Goal: Information Seeking & Learning: Check status

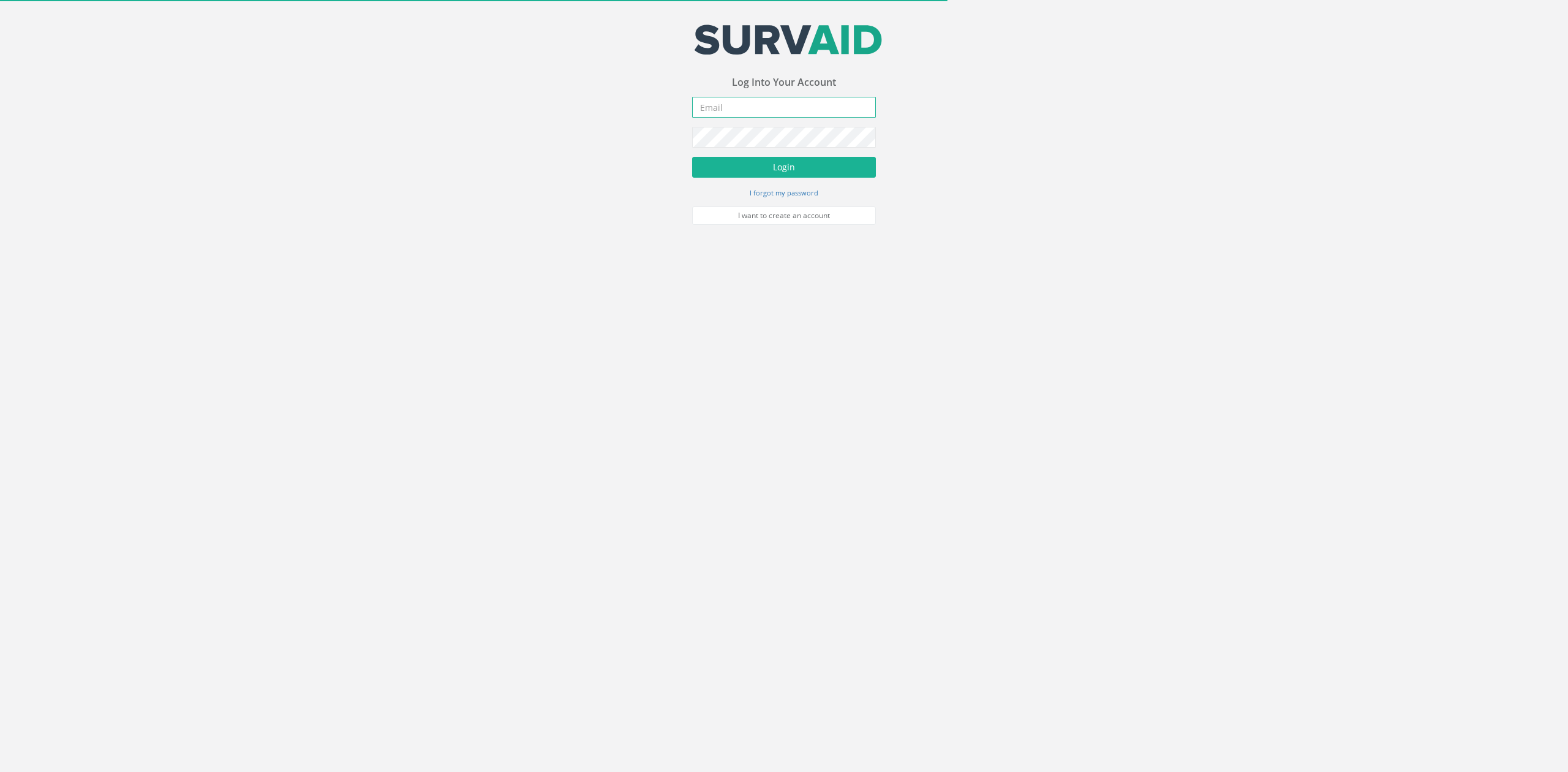
click at [774, 108] on input "email" at bounding box center [784, 107] width 183 height 21
type input "[EMAIL_ADDRESS][DOMAIN_NAME]"
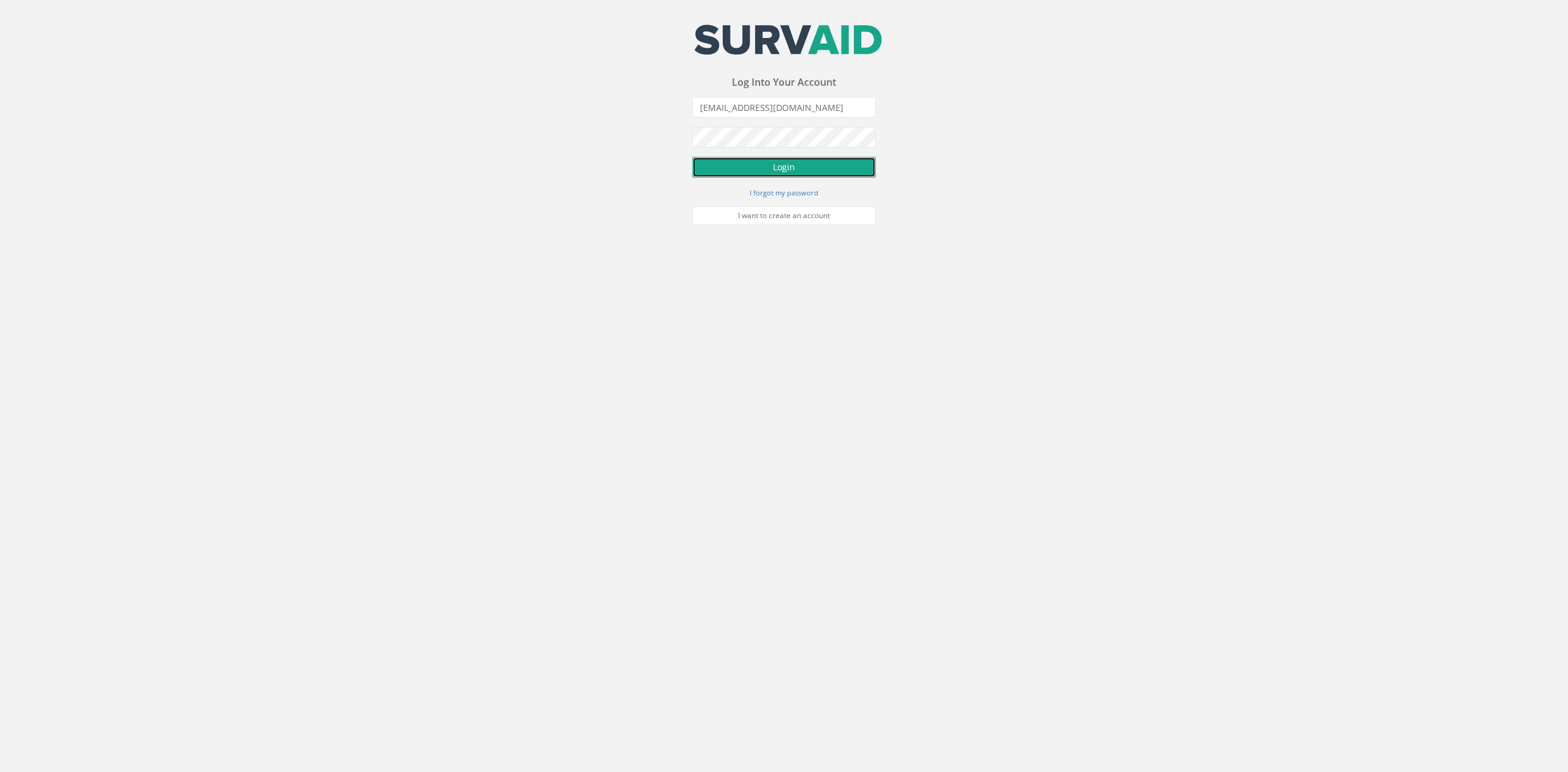
click at [778, 160] on button "Login" at bounding box center [784, 167] width 183 height 21
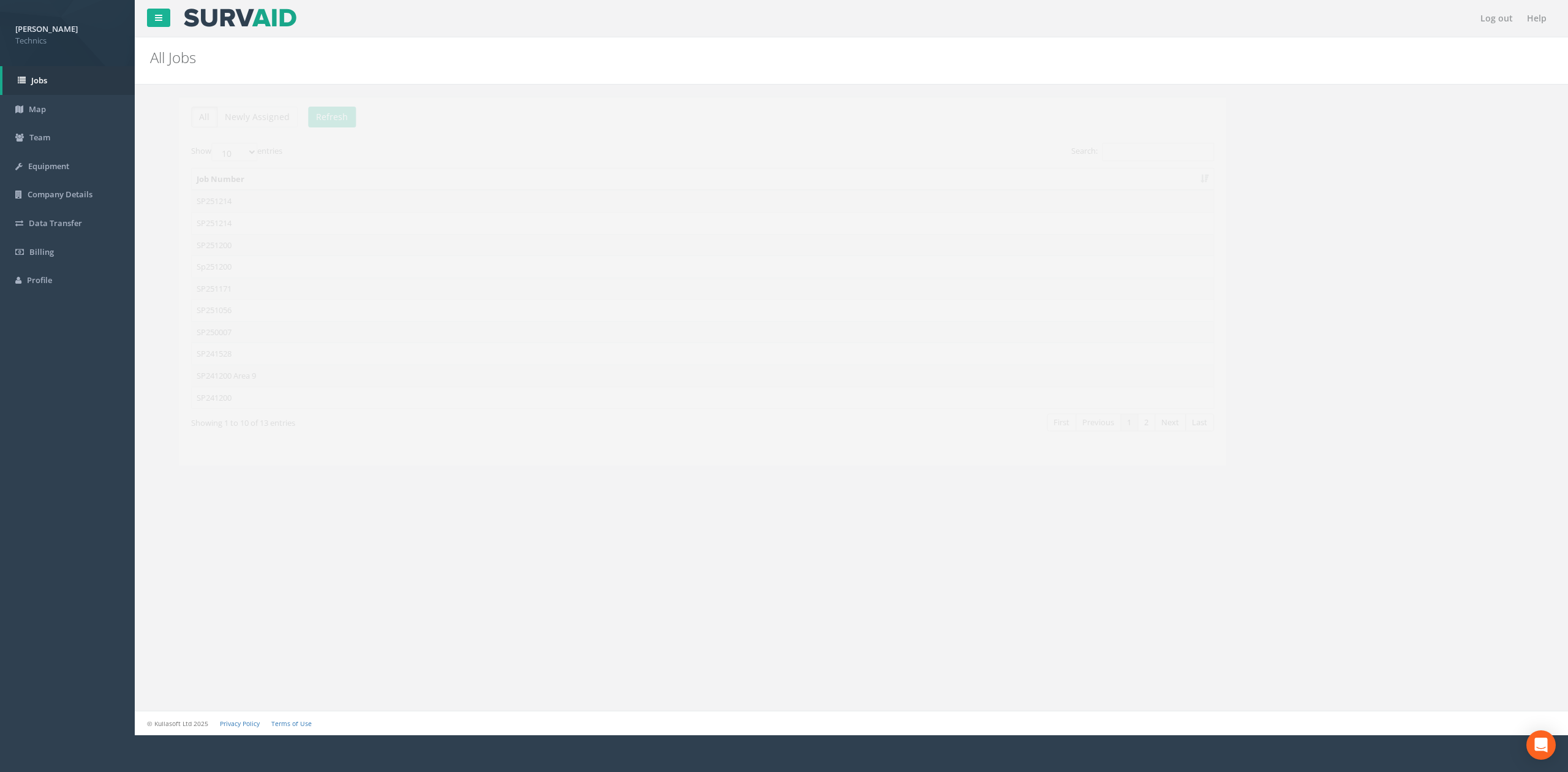
click at [246, 505] on div "All Newly Assigned Refresh Show 10 25 50 100 entries Search: Job Number SP25121…" at bounding box center [851, 295] width 1415 height 421
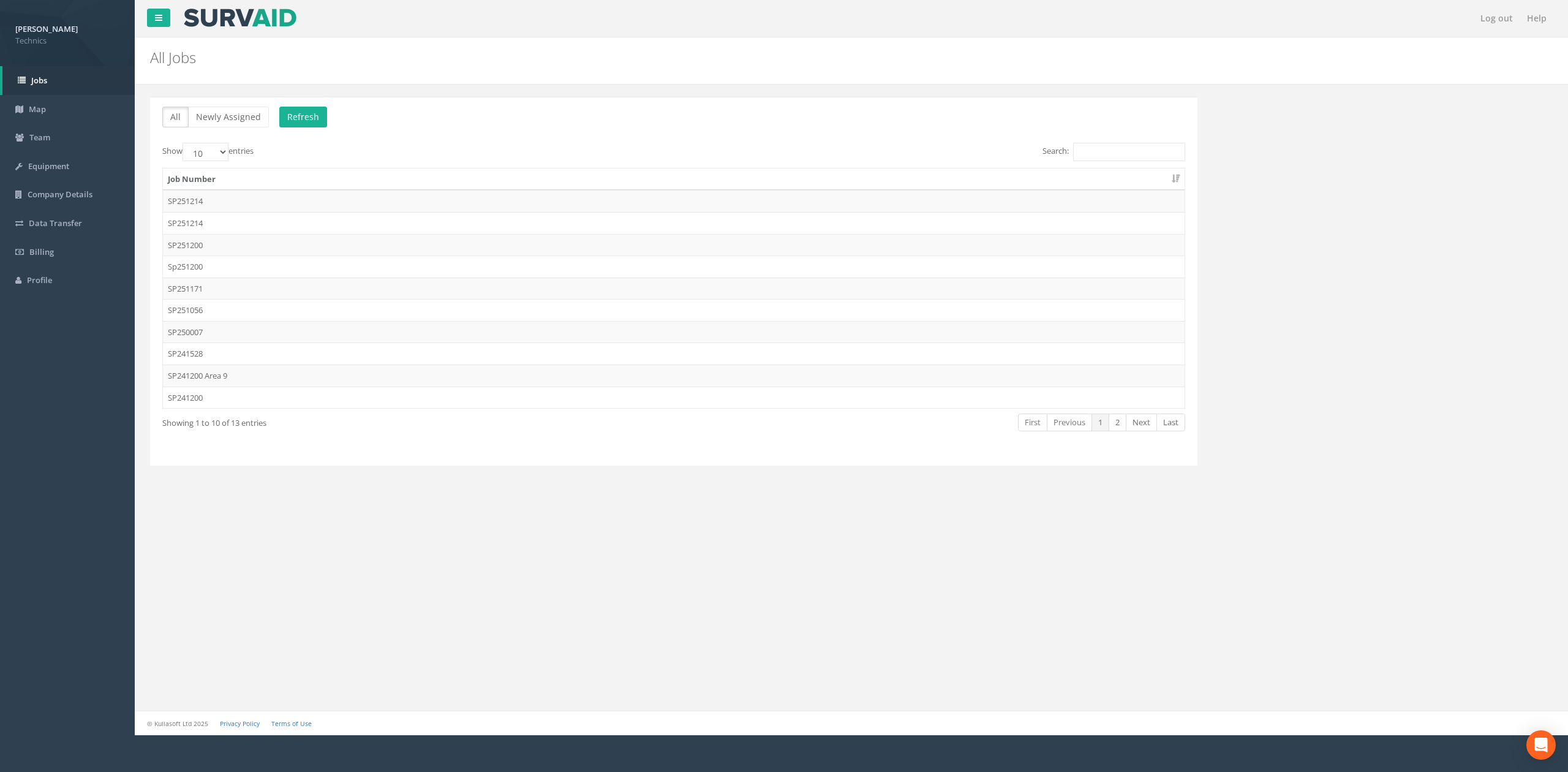
click at [418, 516] on div "Log out Help All Jobs PGMs for Job × There was an error fetching the Manhole da…" at bounding box center [851, 367] width 1433 height 735
click at [571, 546] on div "Log out Help All Jobs PGMs for Job × There was an error fetching the Manhole da…" at bounding box center [851, 367] width 1433 height 735
click at [188, 294] on td "SP251171" at bounding box center [674, 289] width 1022 height 22
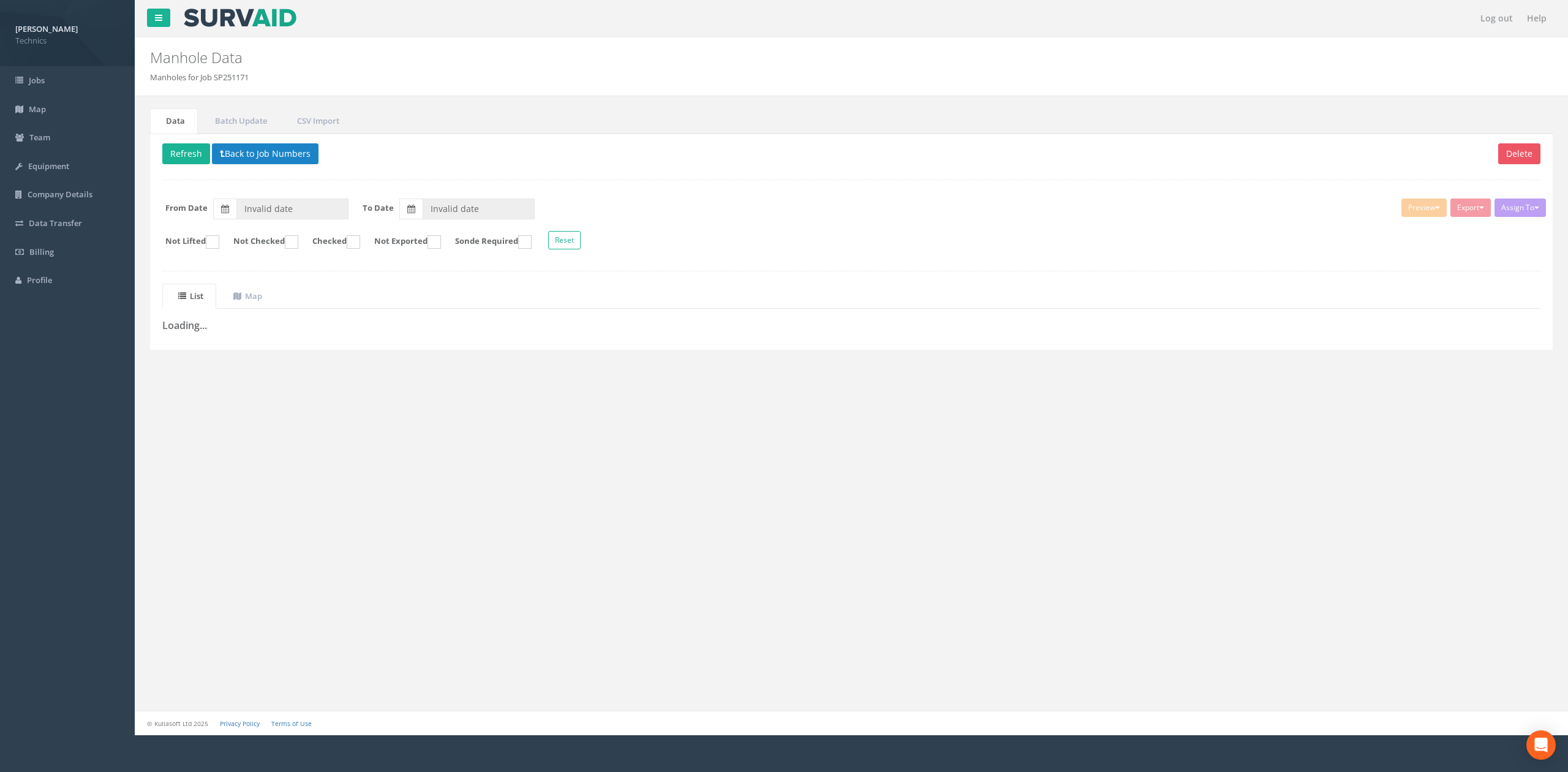
type input "[DATE]"
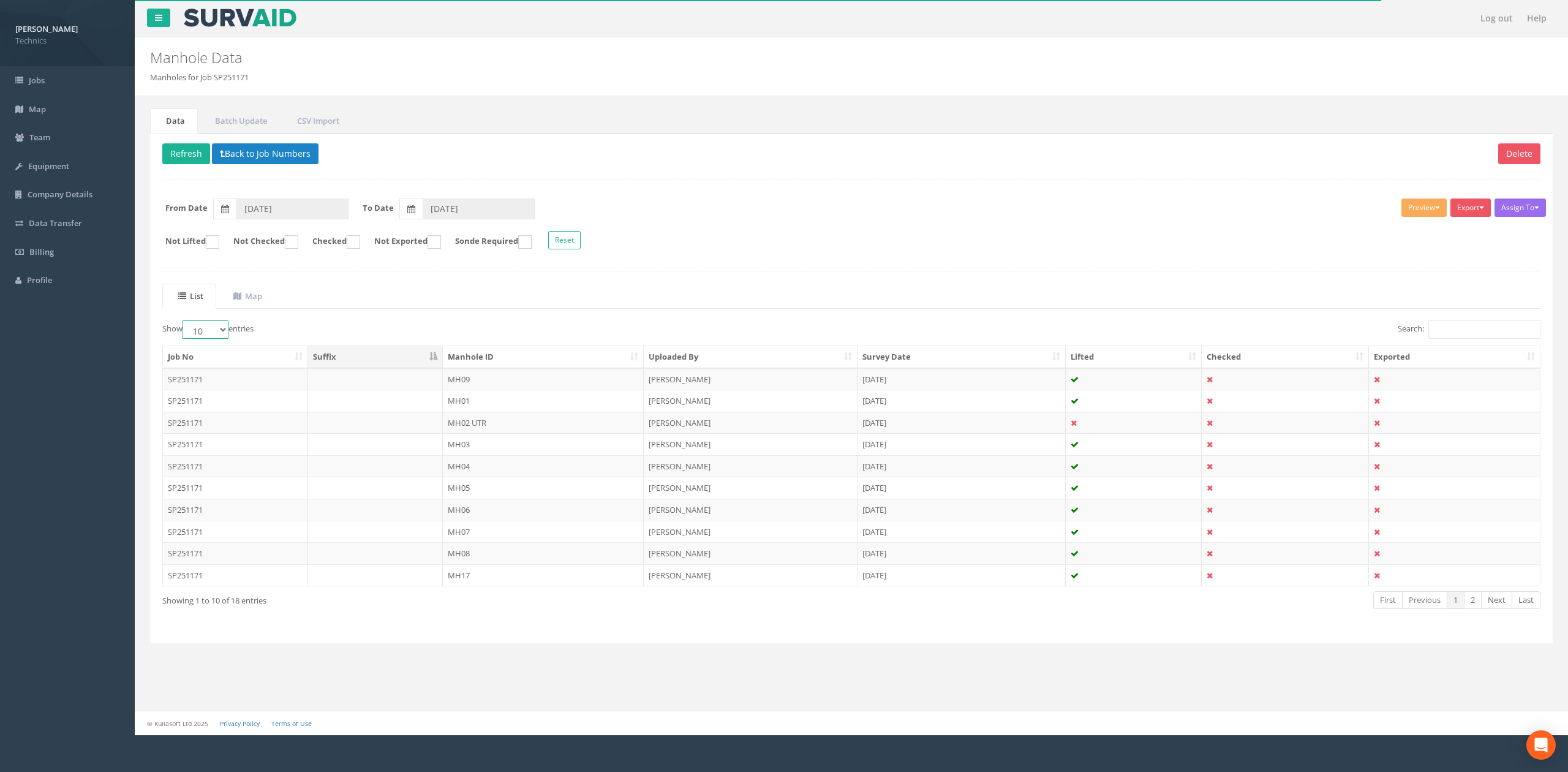
click at [225, 329] on select "10 25 50 100" at bounding box center [206, 329] width 46 height 18
select select "100"
click at [184, 323] on select "10 25 50 100" at bounding box center [206, 329] width 46 height 18
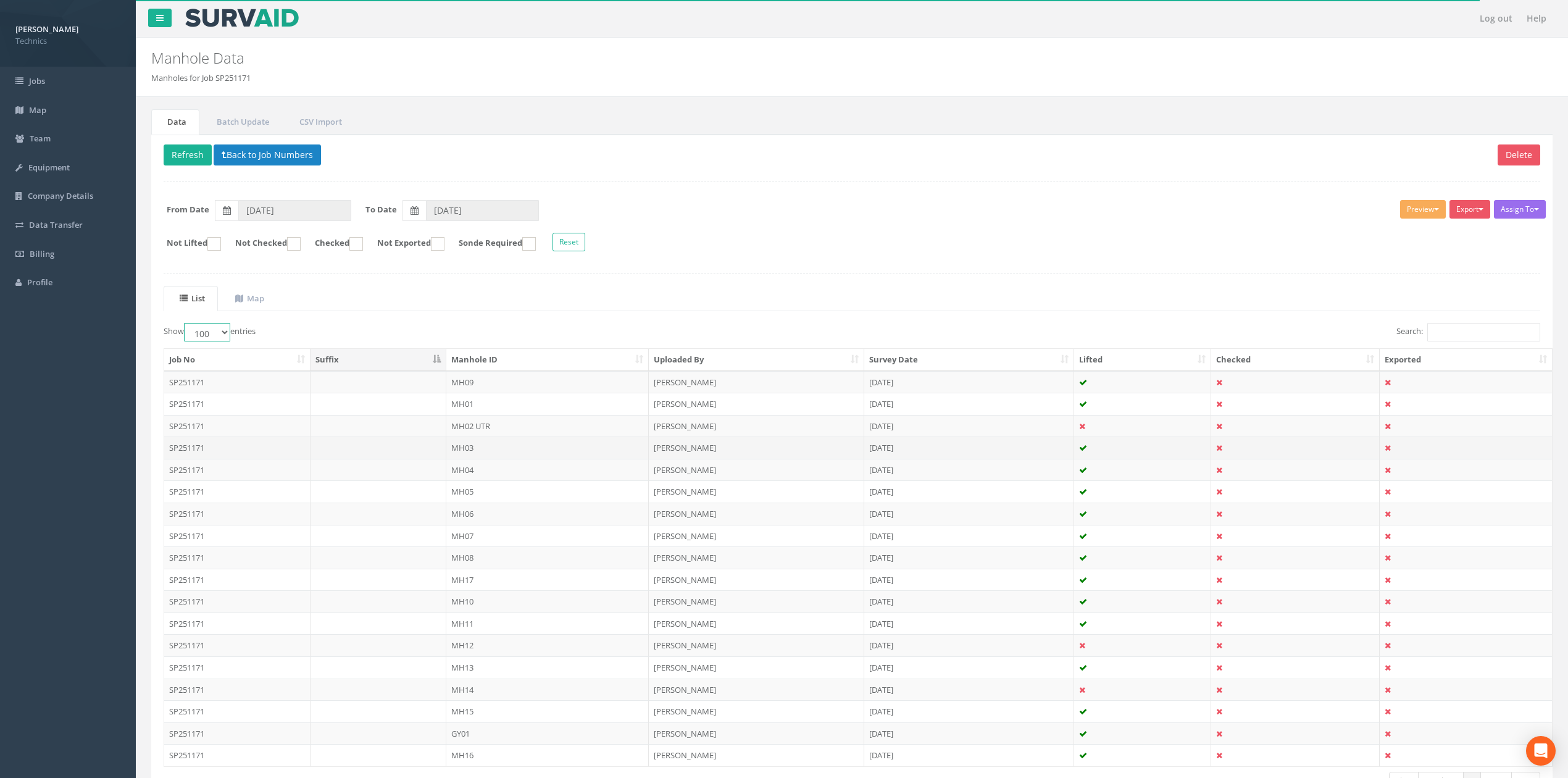
scroll to position [94, 0]
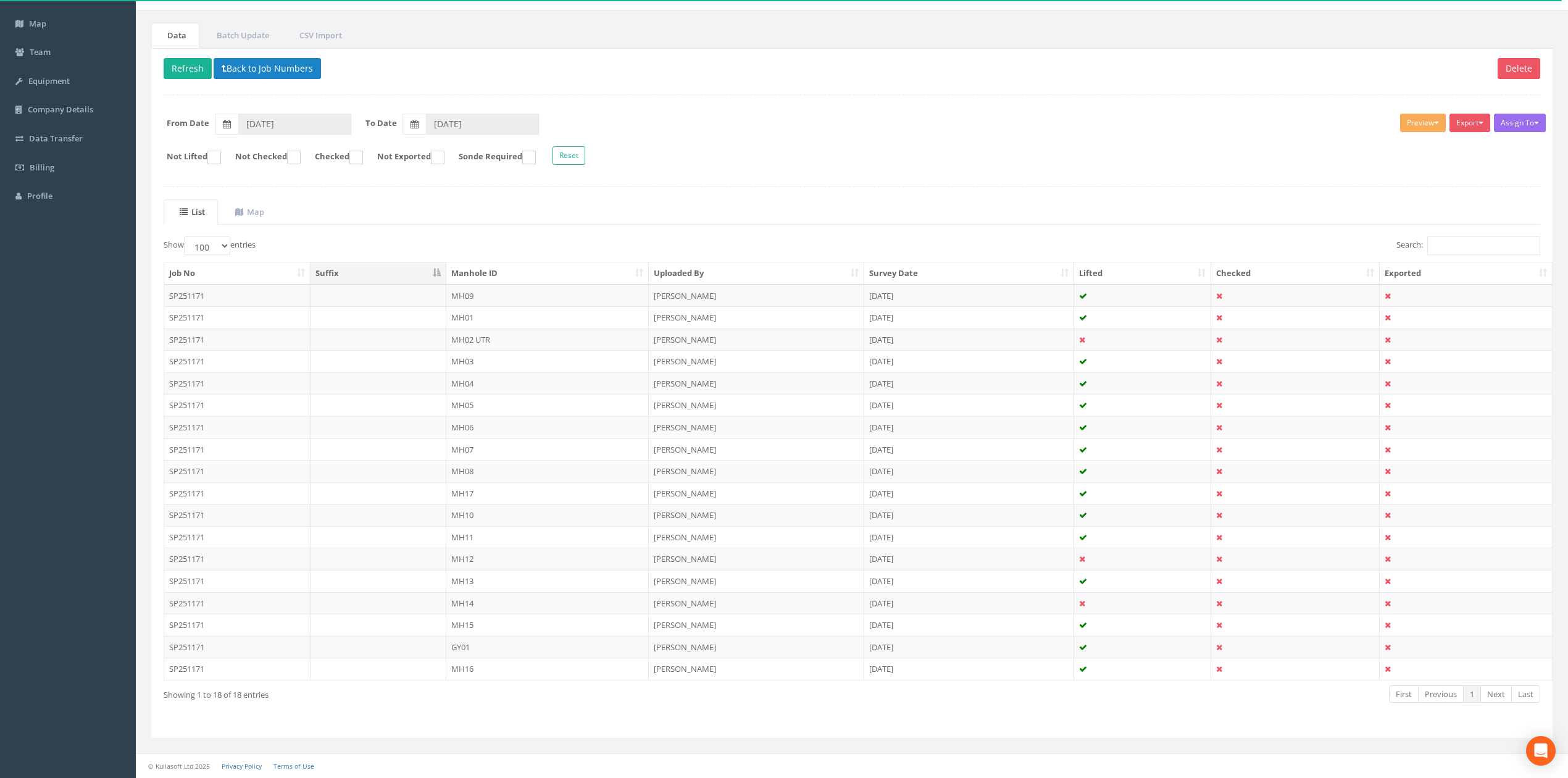
click at [542, 696] on div "Showing 1 to 18 of 18 entries" at bounding box center [445, 692] width 563 height 16
click at [650, 237] on div "Show 10 25 50 100 entries" at bounding box center [503, 247] width 679 height 22
click at [697, 228] on div "List Map Show 10 25 50 100 entries Search: Job No Suffix Manhole ID Uploaded By…" at bounding box center [851, 462] width 1376 height 526
click at [831, 222] on div "List Map Show 10 25 50 100 entries Search: Job No Suffix Manhole ID Uploaded By…" at bounding box center [851, 462] width 1376 height 526
click at [981, 241] on div "Search:" at bounding box center [1201, 247] width 679 height 22
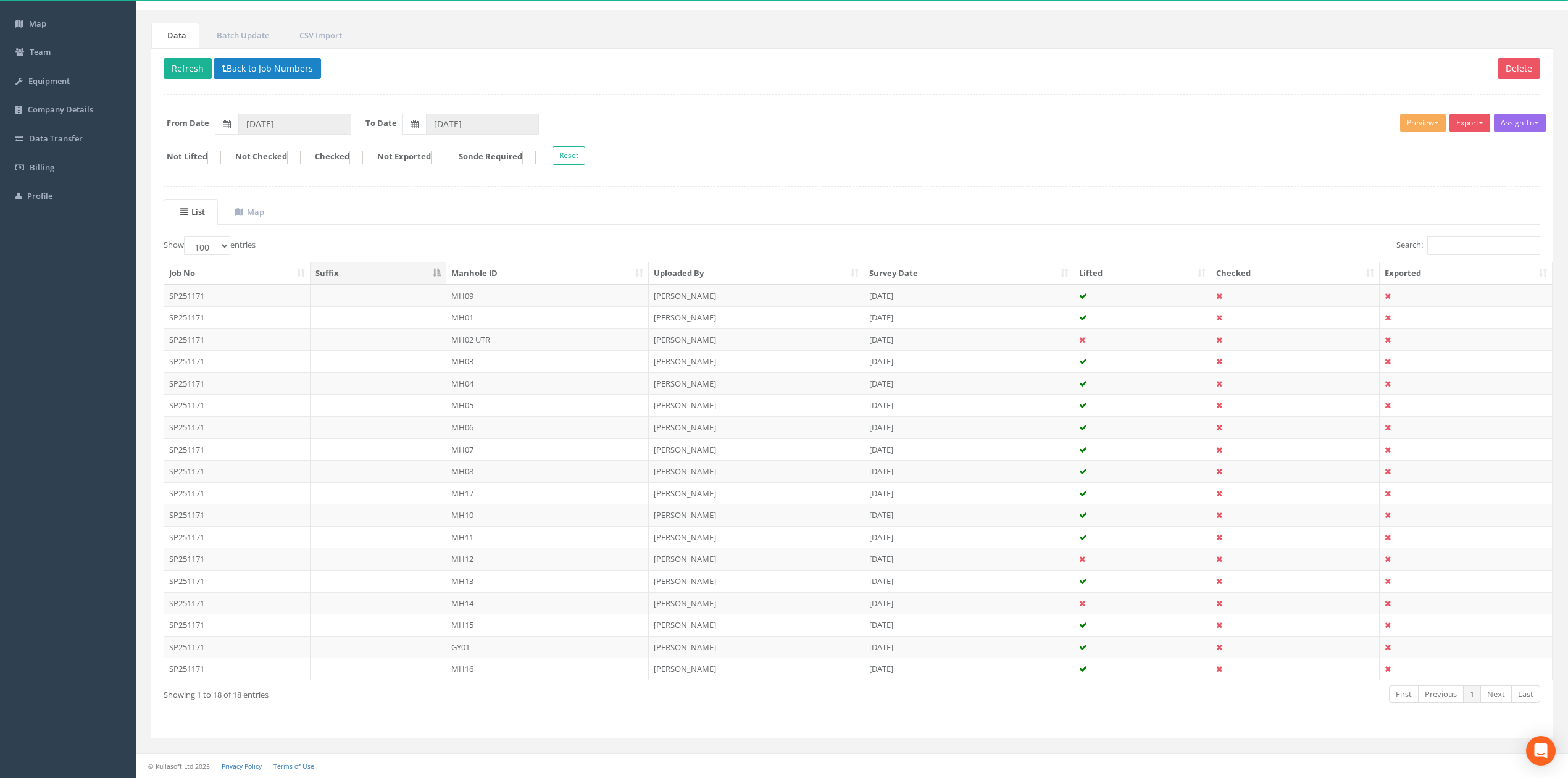
click at [608, 219] on ul "List Map" at bounding box center [851, 212] width 1376 height 25
click at [608, 237] on div "Show 10 25 50 100 entries" at bounding box center [503, 247] width 679 height 22
click at [623, 220] on div "List Map Show 10 25 50 100 entries Search: Job No Suffix Manhole ID Uploaded By…" at bounding box center [851, 462] width 1376 height 526
click at [845, 213] on ul "List Map" at bounding box center [851, 212] width 1376 height 25
click at [771, 206] on ul "List Map" at bounding box center [851, 212] width 1376 height 25
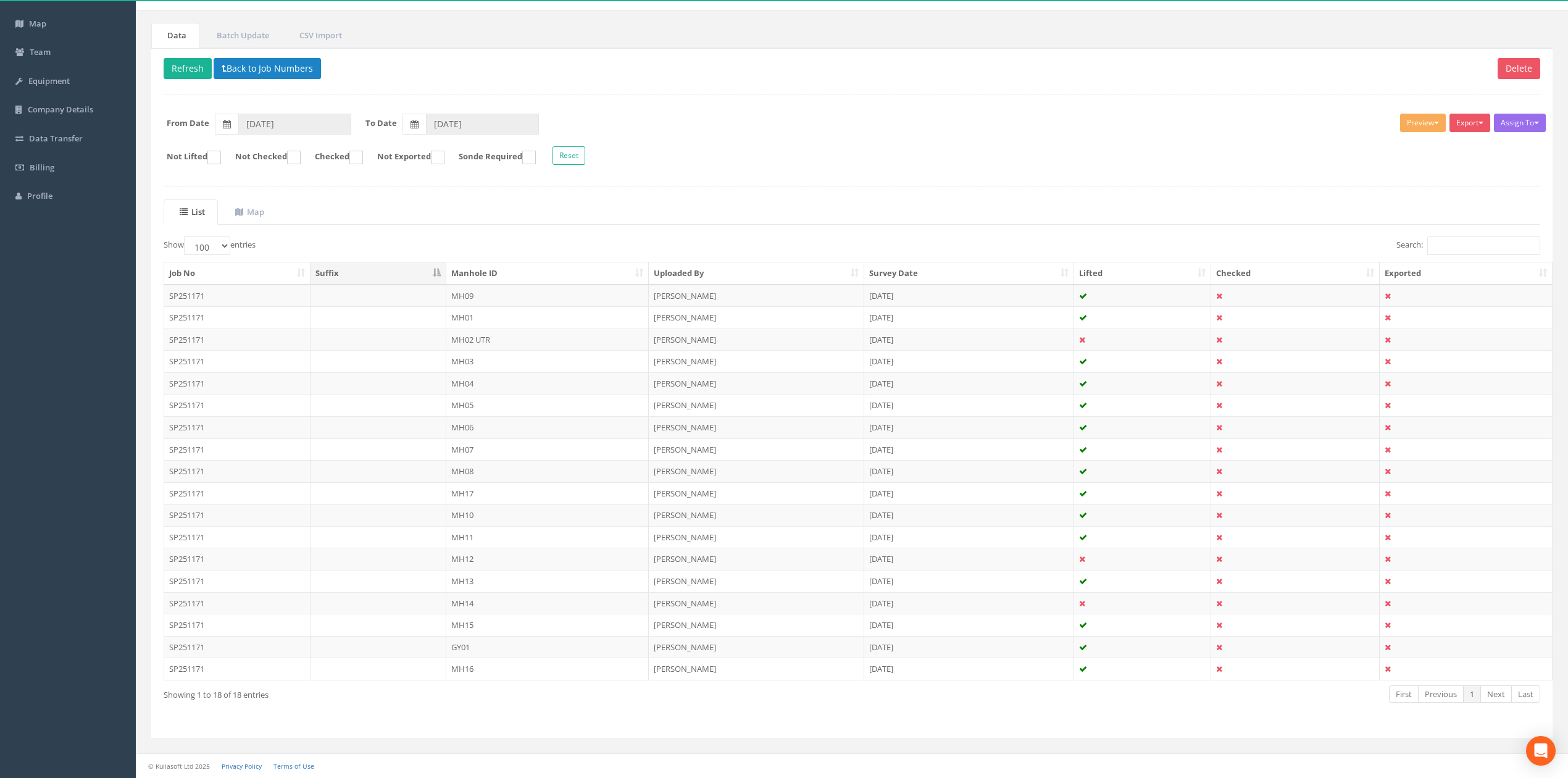
click at [771, 203] on ul "List Map" at bounding box center [851, 212] width 1376 height 25
click at [803, 215] on ul "List Map" at bounding box center [851, 212] width 1376 height 25
click at [833, 231] on div "List Map Show 10 25 50 100 entries Search: Job No Suffix Manhole ID Uploaded By…" at bounding box center [851, 462] width 1376 height 526
click at [1424, 121] on button "Preview" at bounding box center [1422, 122] width 46 height 18
click at [1210, 129] on div "Assign To No Companies Added Export Technics Brize Norton Technics Heathrow Tec…" at bounding box center [852, 141] width 1395 height 67
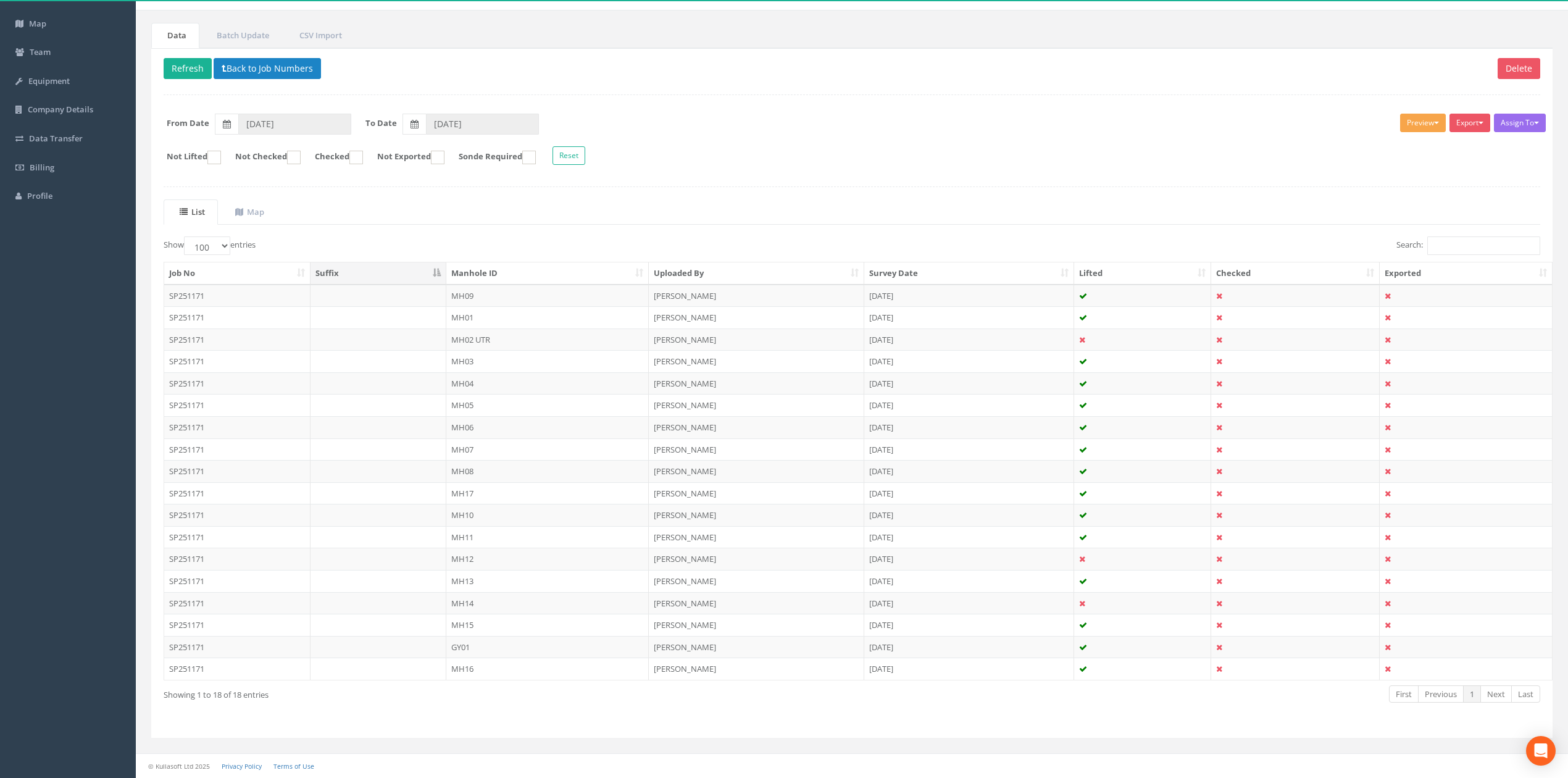
click at [1408, 119] on button "Preview" at bounding box center [1422, 122] width 46 height 18
click at [1296, 149] on form "Not Lifted Not Checked Checked Not Exported Sonde Required Reset" at bounding box center [852, 156] width 1395 height 22
click at [1434, 118] on button "Preview" at bounding box center [1422, 122] width 46 height 18
click at [1114, 154] on form "Not Lifted Not Checked Checked Not Exported Sonde Required Reset" at bounding box center [852, 156] width 1395 height 22
click at [507, 294] on td "MH09" at bounding box center [548, 296] width 202 height 22
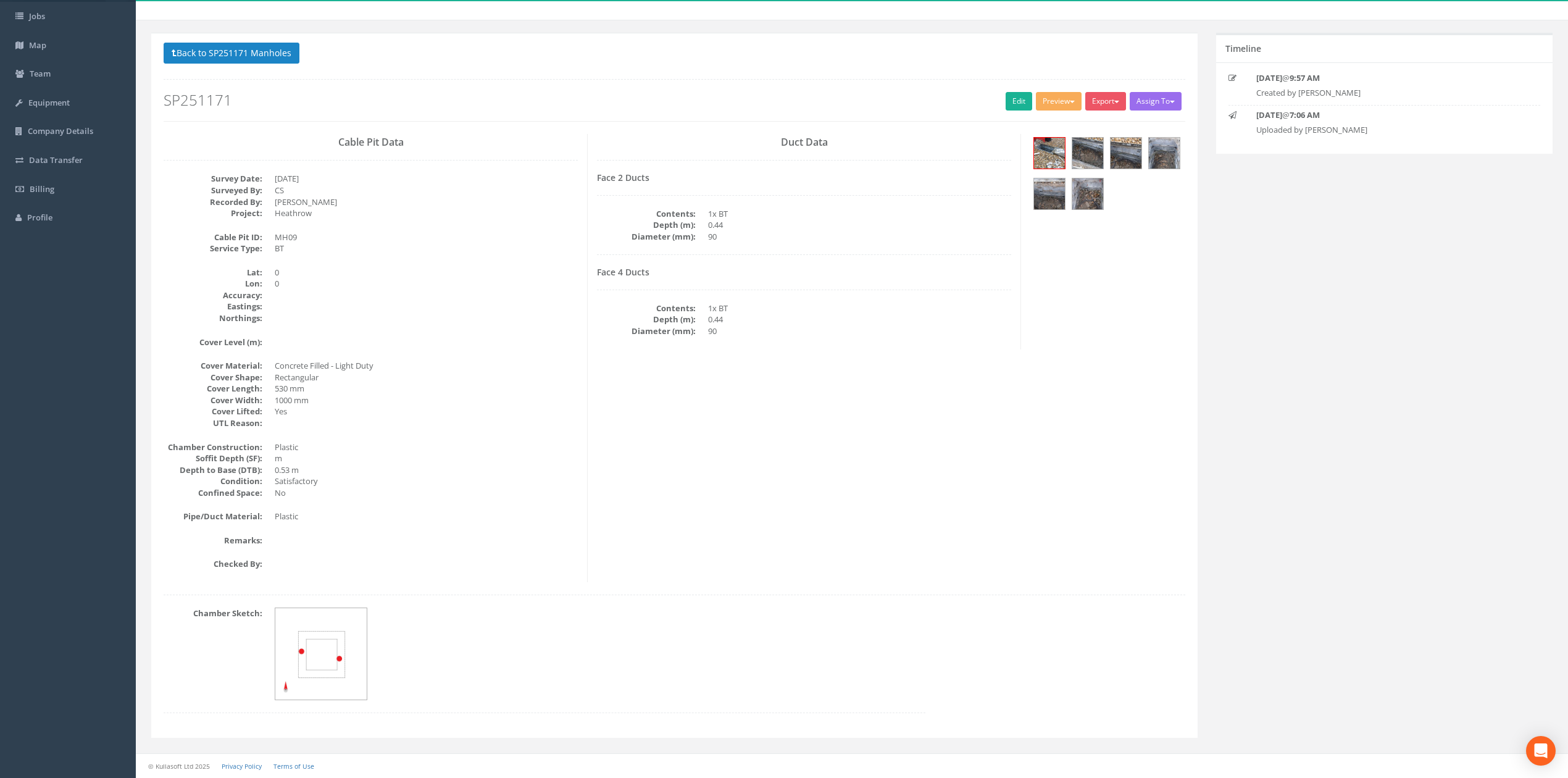
scroll to position [0, 0]
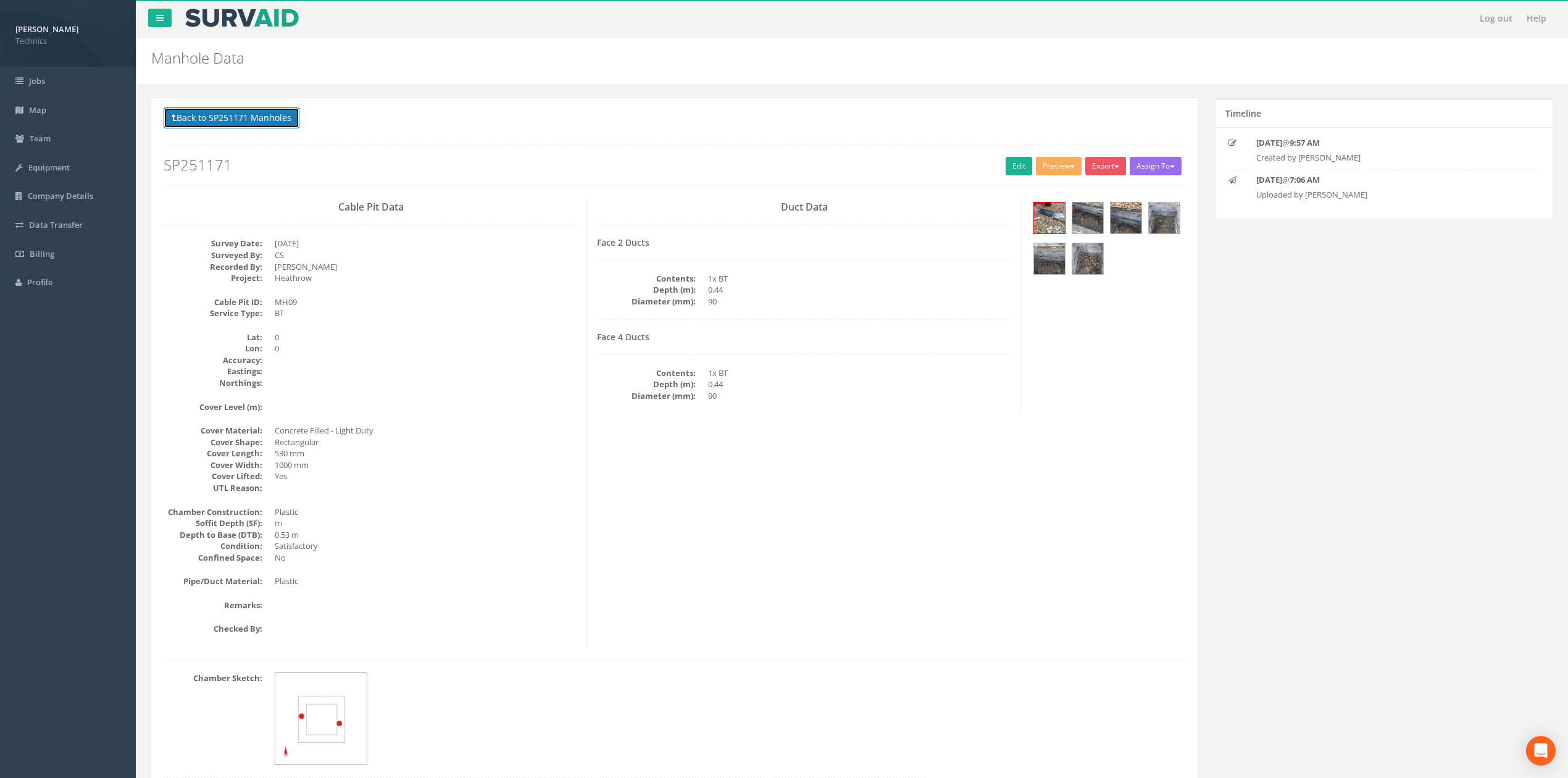
click at [248, 117] on button "Back to SP251171 Manholes" at bounding box center [231, 118] width 136 height 21
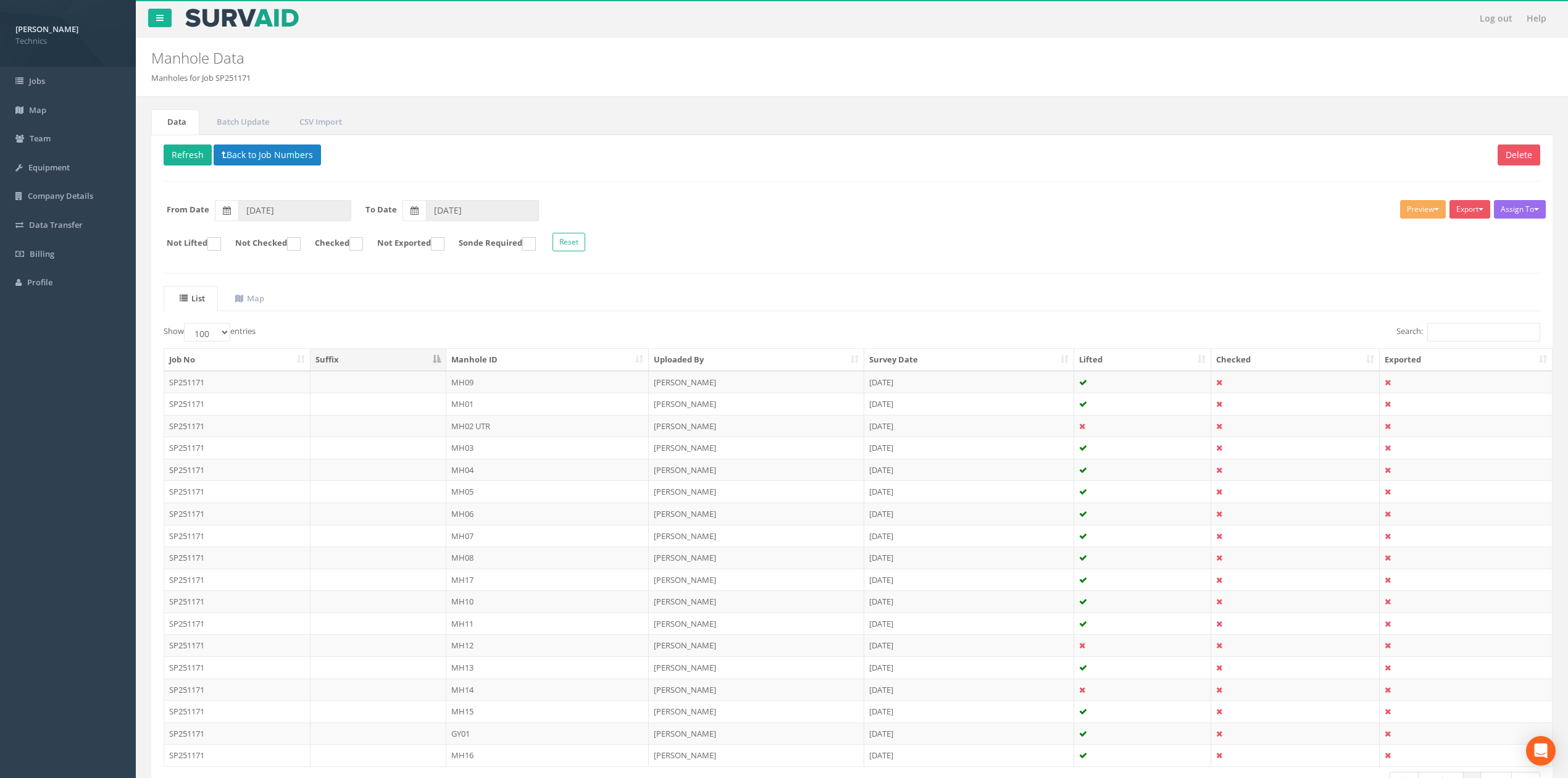
click at [949, 300] on ul "List Map" at bounding box center [851, 298] width 1376 height 25
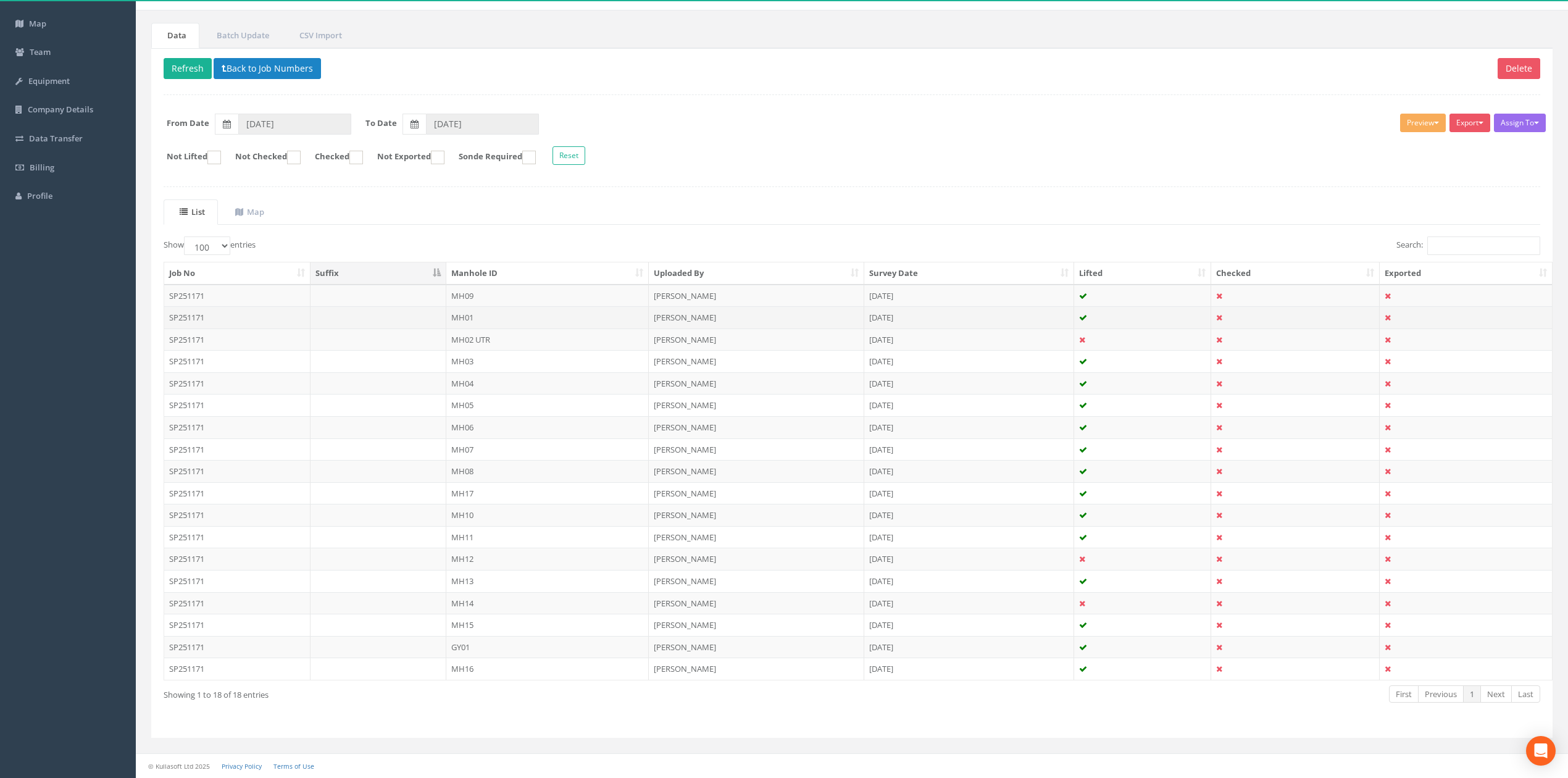
scroll to position [94, 0]
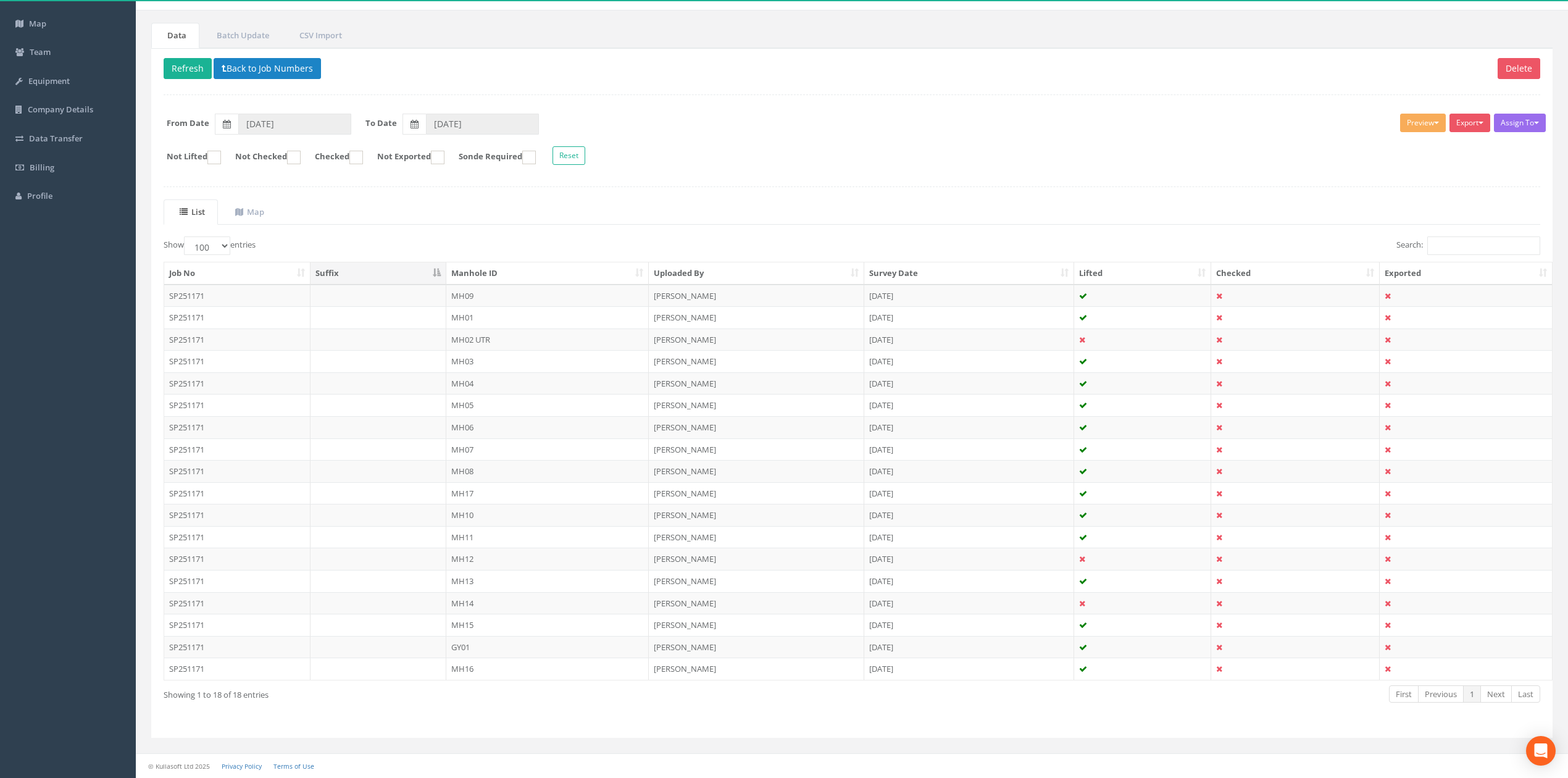
click at [805, 226] on div "List Map Show 10 25 50 100 entries Search: Job No Suffix Manhole ID Uploaded By…" at bounding box center [851, 462] width 1376 height 526
click at [1197, 228] on div "List Map Show 10 25 50 100 entries Search: Job No Suffix Manhole ID Uploaded By…" at bounding box center [851, 462] width 1376 height 526
click at [1310, 226] on div "List Map Show 10 25 50 100 entries Search: Job No Suffix Manhole ID Uploaded By…" at bounding box center [851, 462] width 1376 height 526
click at [1126, 222] on div "List Map Show 10 25 50 100 entries Search: Job No Suffix Manhole ID Uploaded By…" at bounding box center [851, 462] width 1376 height 526
click at [1314, 689] on div "First Previous 1 Next Last" at bounding box center [1142, 696] width 795 height 22
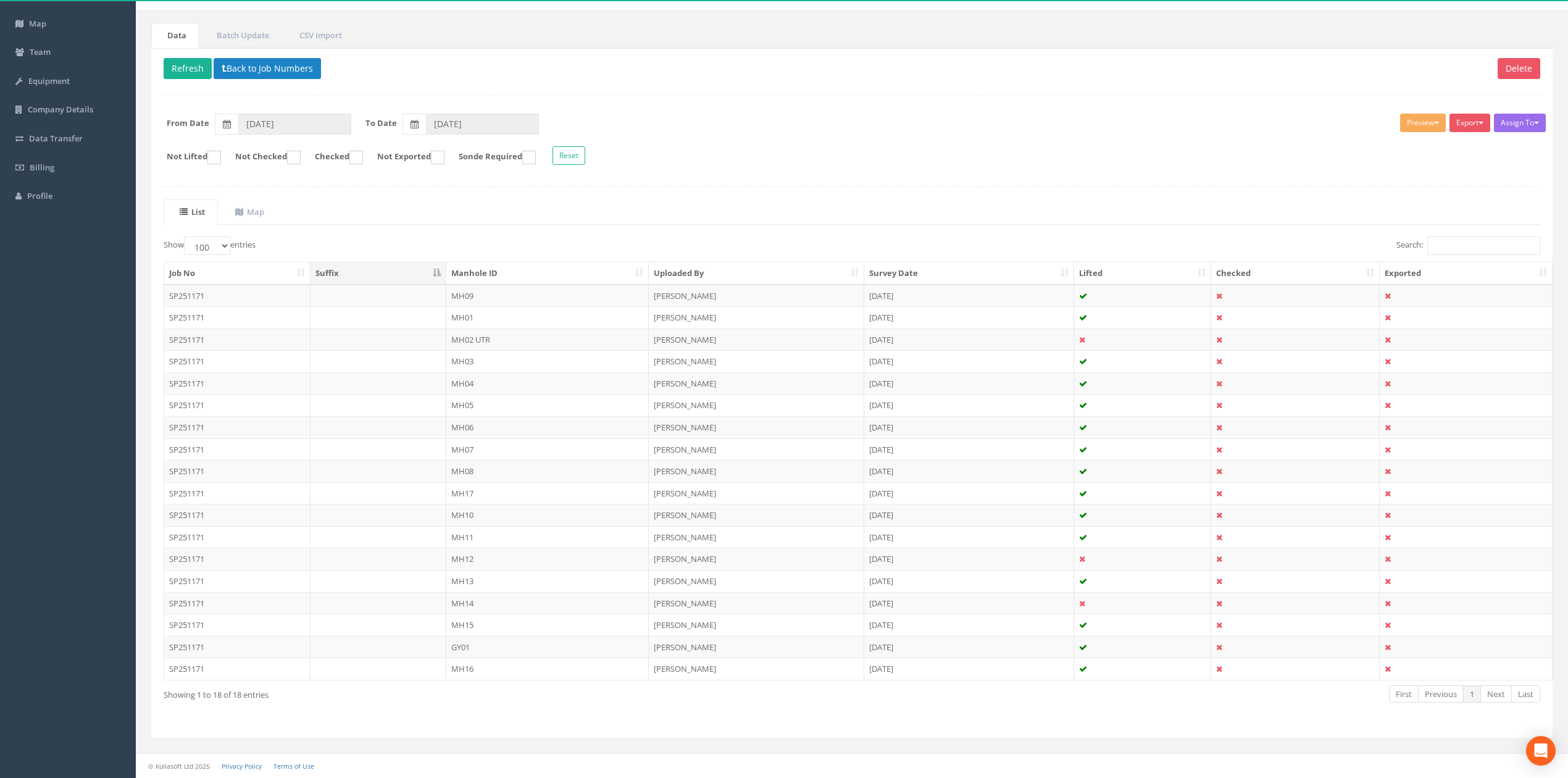
click at [1279, 207] on ul "List Map" at bounding box center [851, 212] width 1376 height 25
click at [1434, 122] on span "button" at bounding box center [1437, 123] width 5 height 3
click at [1298, 122] on form "From Date [DATE] To Date [DATE]" at bounding box center [852, 124] width 1395 height 21
drag, startPoint x: 1274, startPoint y: 239, endPoint x: 1324, endPoint y: 246, distance: 50.5
click at [1277, 239] on div "Search:" at bounding box center [1201, 247] width 679 height 22
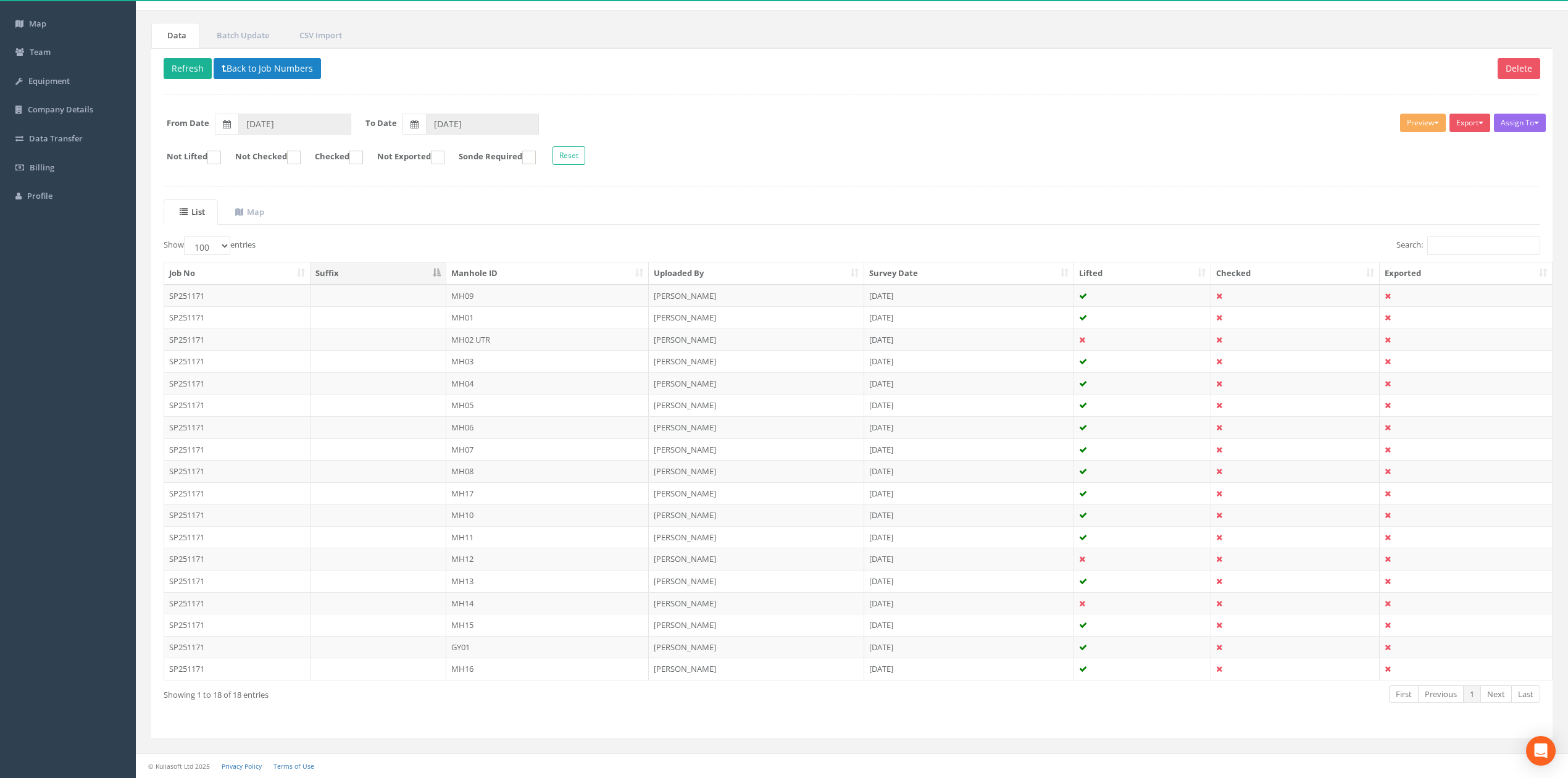
drag, startPoint x: 1371, startPoint y: 239, endPoint x: 1353, endPoint y: 238, distance: 18.0
click at [1353, 238] on div "Search:" at bounding box center [1201, 247] width 679 height 22
drag, startPoint x: 1228, startPoint y: 220, endPoint x: 1105, endPoint y: 202, distance: 124.3
click at [1105, 202] on div "List Map Show 10 25 50 100 entries Search: Job No Suffix Manhole ID Uploaded By…" at bounding box center [851, 462] width 1376 height 526
click at [911, 184] on div "Delete Refresh Back to Job Numbers Assign To No Companies Added Export Technics…" at bounding box center [852, 393] width 1401 height 690
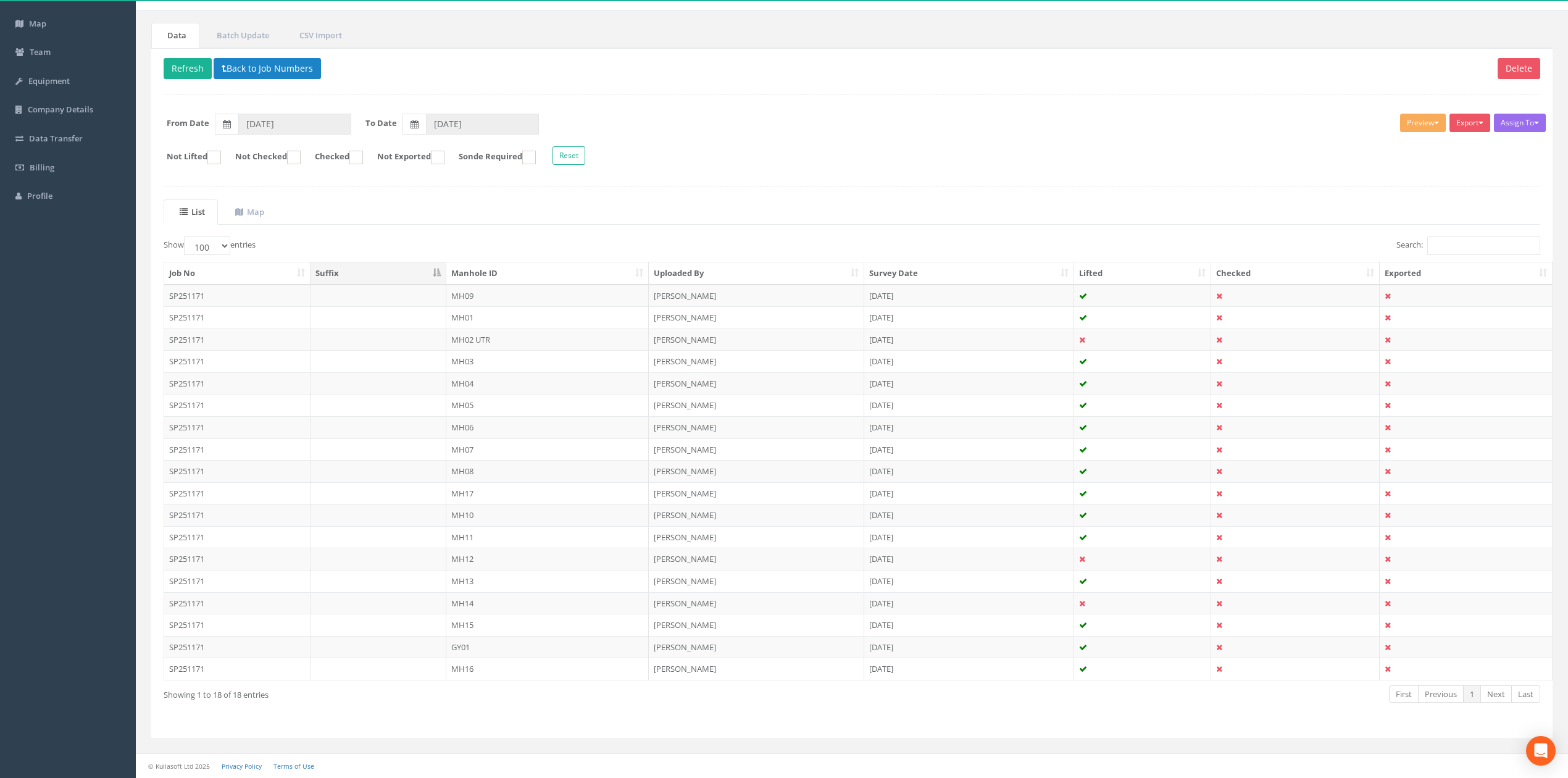
click at [586, 722] on div "Show 10 25 50 100 entries Search: Job No Suffix Manhole ID Uploaded By Survey D…" at bounding box center [851, 481] width 1376 height 489
click at [552, 268] on th "Manhole ID" at bounding box center [548, 274] width 202 height 22
click at [753, 215] on ul "List Map" at bounding box center [851, 212] width 1376 height 25
click at [596, 237] on div "Show 10 25 50 100 entries" at bounding box center [503, 247] width 679 height 22
click at [539, 241] on div "Show 10 25 50 100 entries" at bounding box center [503, 247] width 679 height 22
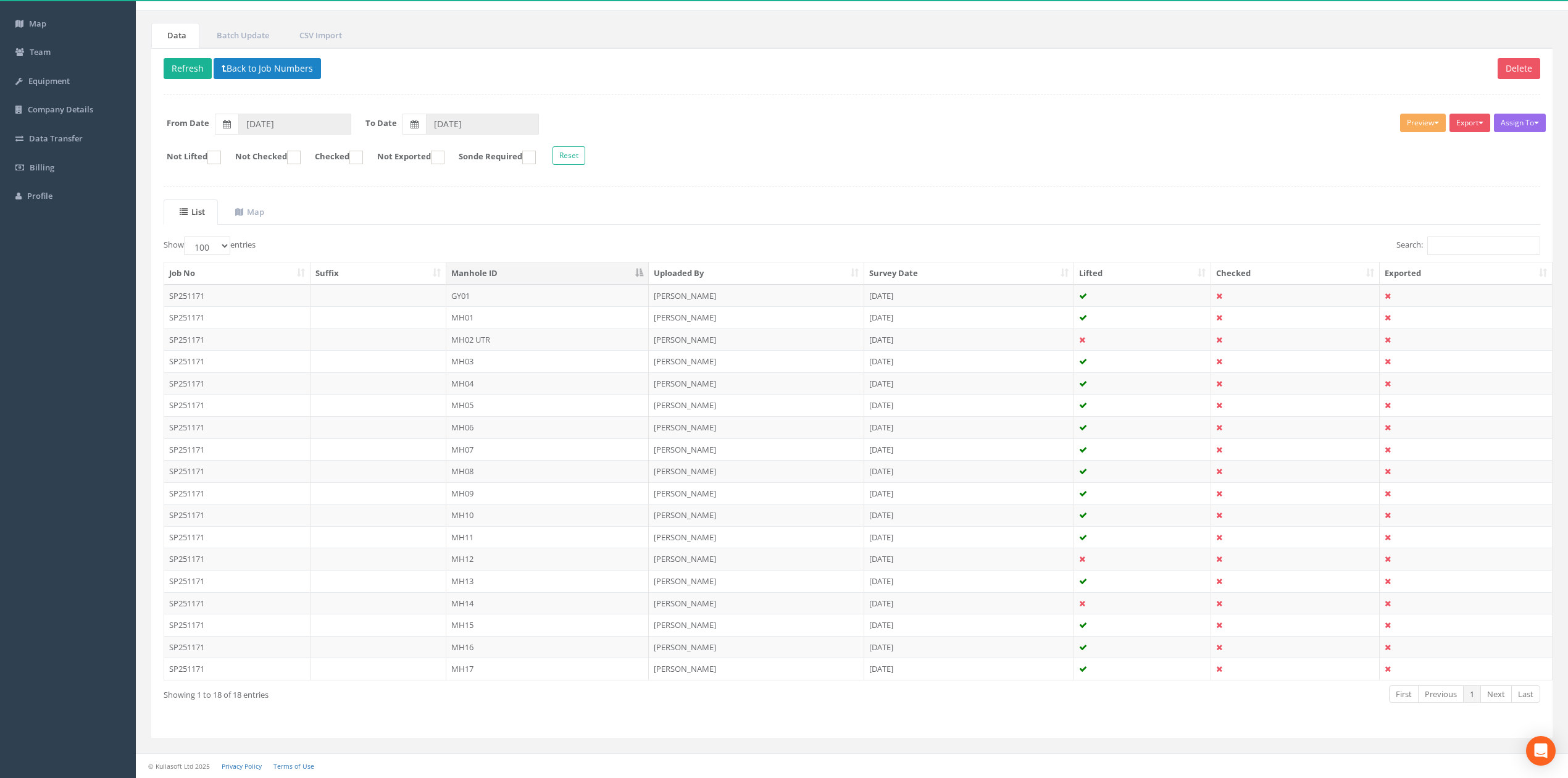
drag, startPoint x: 848, startPoint y: 242, endPoint x: 648, endPoint y: 225, distance: 200.7
click at [648, 225] on div "List Map Show 10 25 50 100 entries Search: Job No Suffix Manhole ID Uploaded By…" at bounding box center [851, 462] width 1376 height 526
click at [745, 226] on div "List Map Show 10 25 50 100 entries Search: Job No Suffix Manhole ID Uploaded By…" at bounding box center [851, 462] width 1376 height 526
click at [779, 226] on div "List Map Show 10 25 50 100 entries Search: Job No Suffix Manhole ID Uploaded By…" at bounding box center [851, 462] width 1376 height 526
click at [487, 292] on td "GY01" at bounding box center [548, 296] width 202 height 22
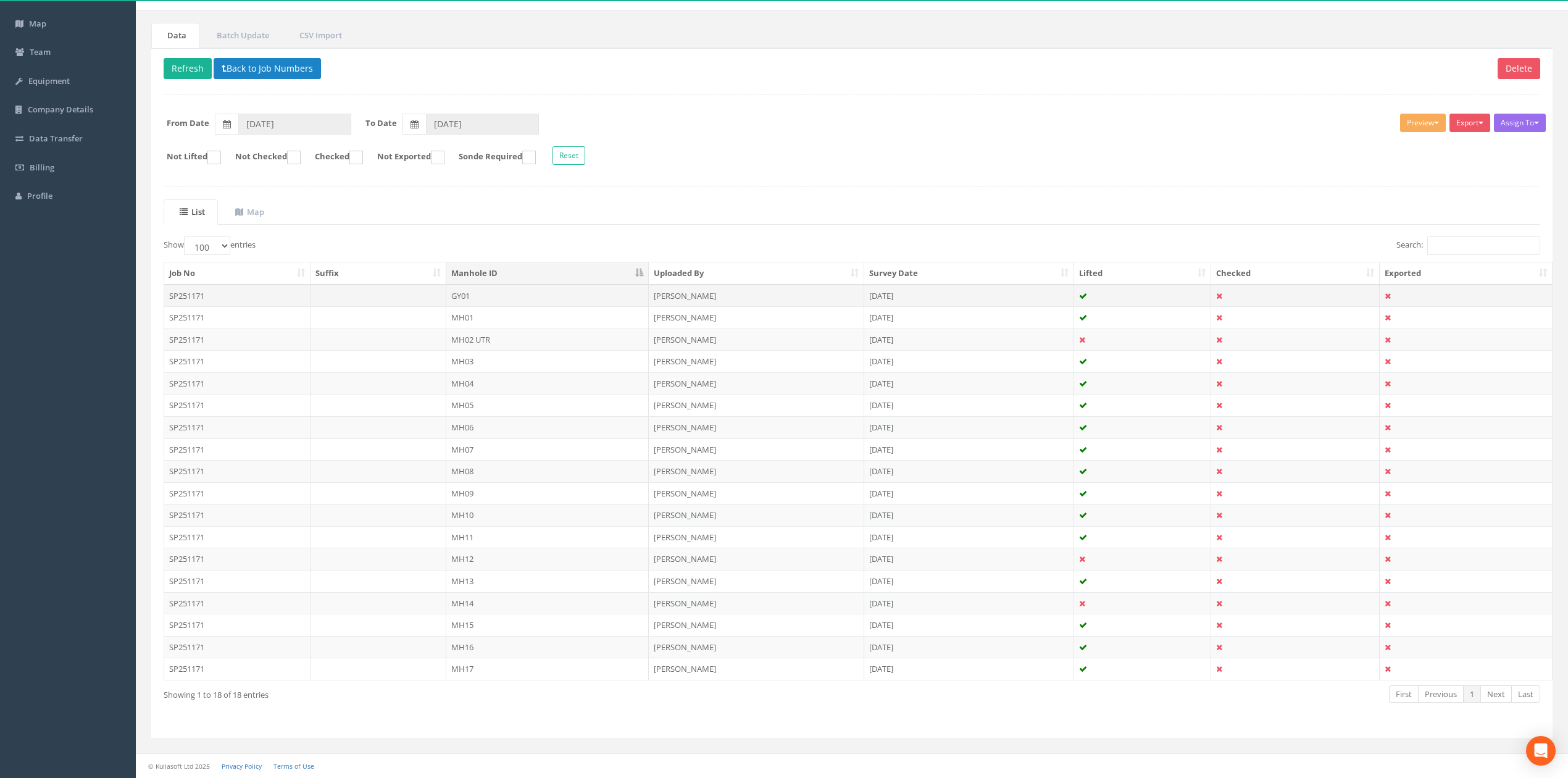
scroll to position [0, 0]
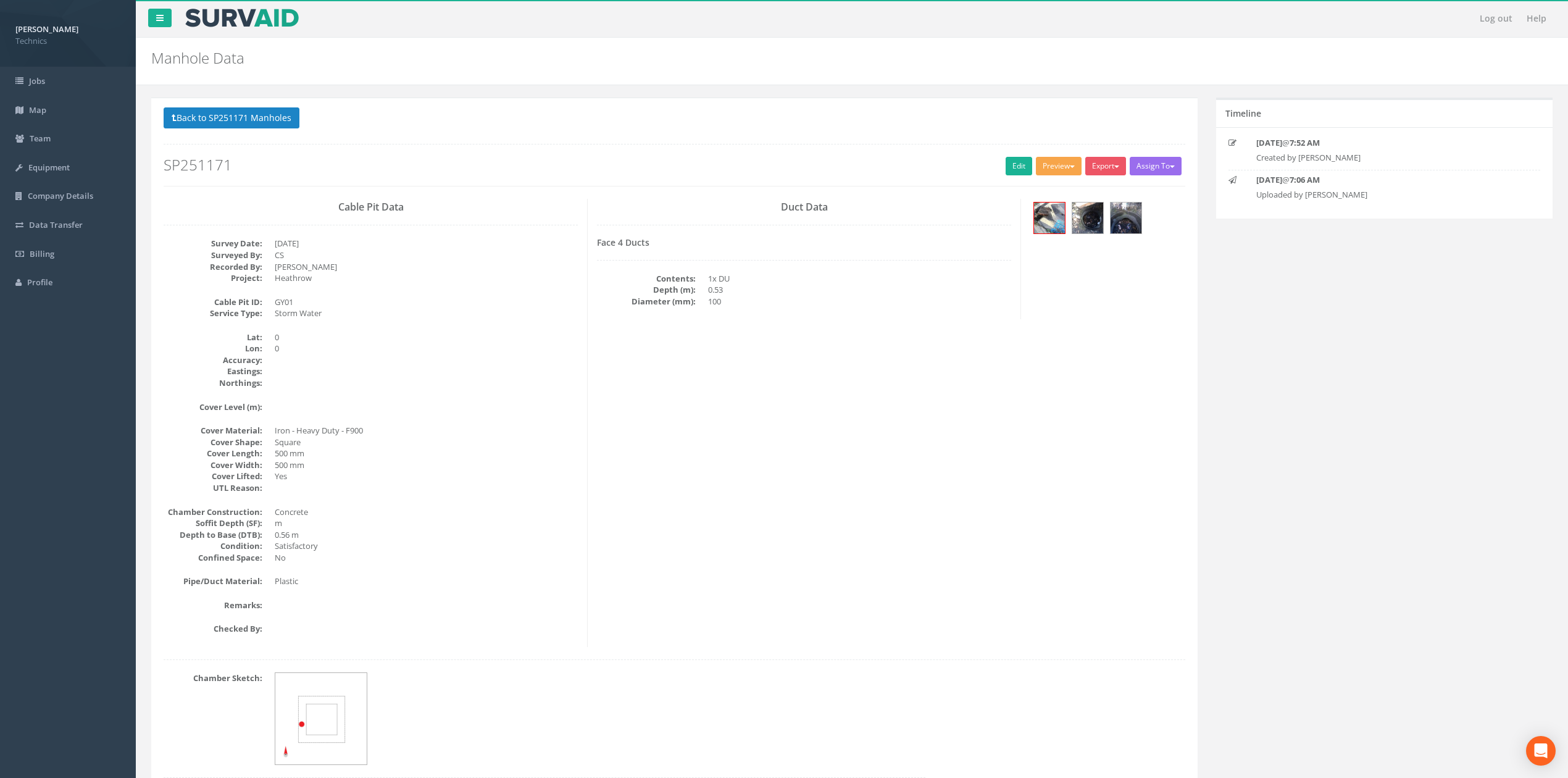
click at [1059, 168] on button "Preview" at bounding box center [1058, 165] width 46 height 18
click at [747, 380] on div "Cable Pit Data Survey Date: [DATE] Surveyed By: CS Recorded By: [PERSON_NAME] P…" at bounding box center [675, 423] width 1040 height 449
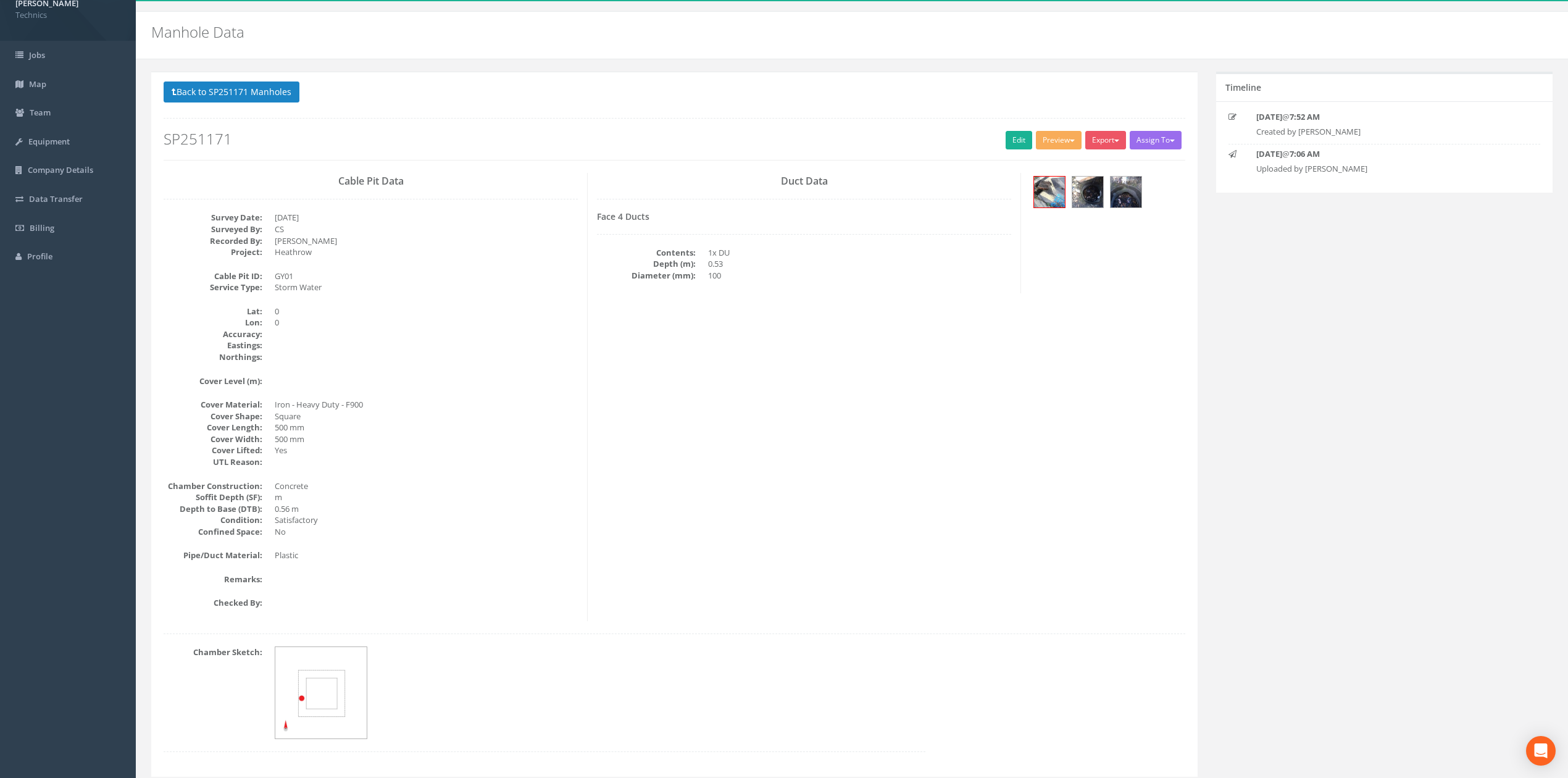
scroll to position [67, 0]
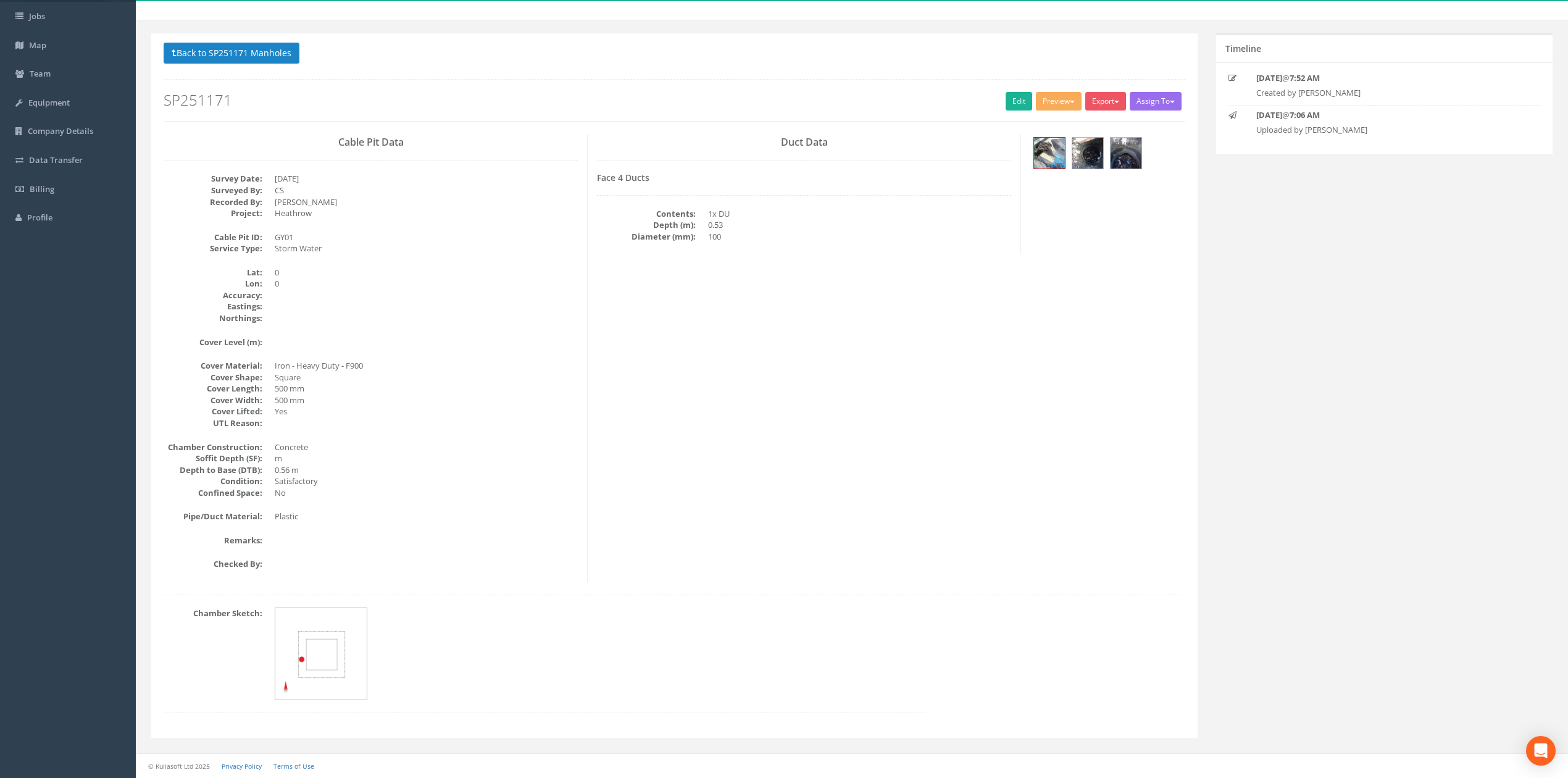
click at [549, 450] on dd "Concrete" at bounding box center [426, 448] width 303 height 12
click at [887, 354] on div "Cable Pit Data Survey Date: [DATE] Surveyed By: CS Recorded By: [PERSON_NAME] P…" at bounding box center [675, 358] width 1040 height 449
click at [208, 48] on button "Back to SP251171 Manholes" at bounding box center [231, 53] width 136 height 21
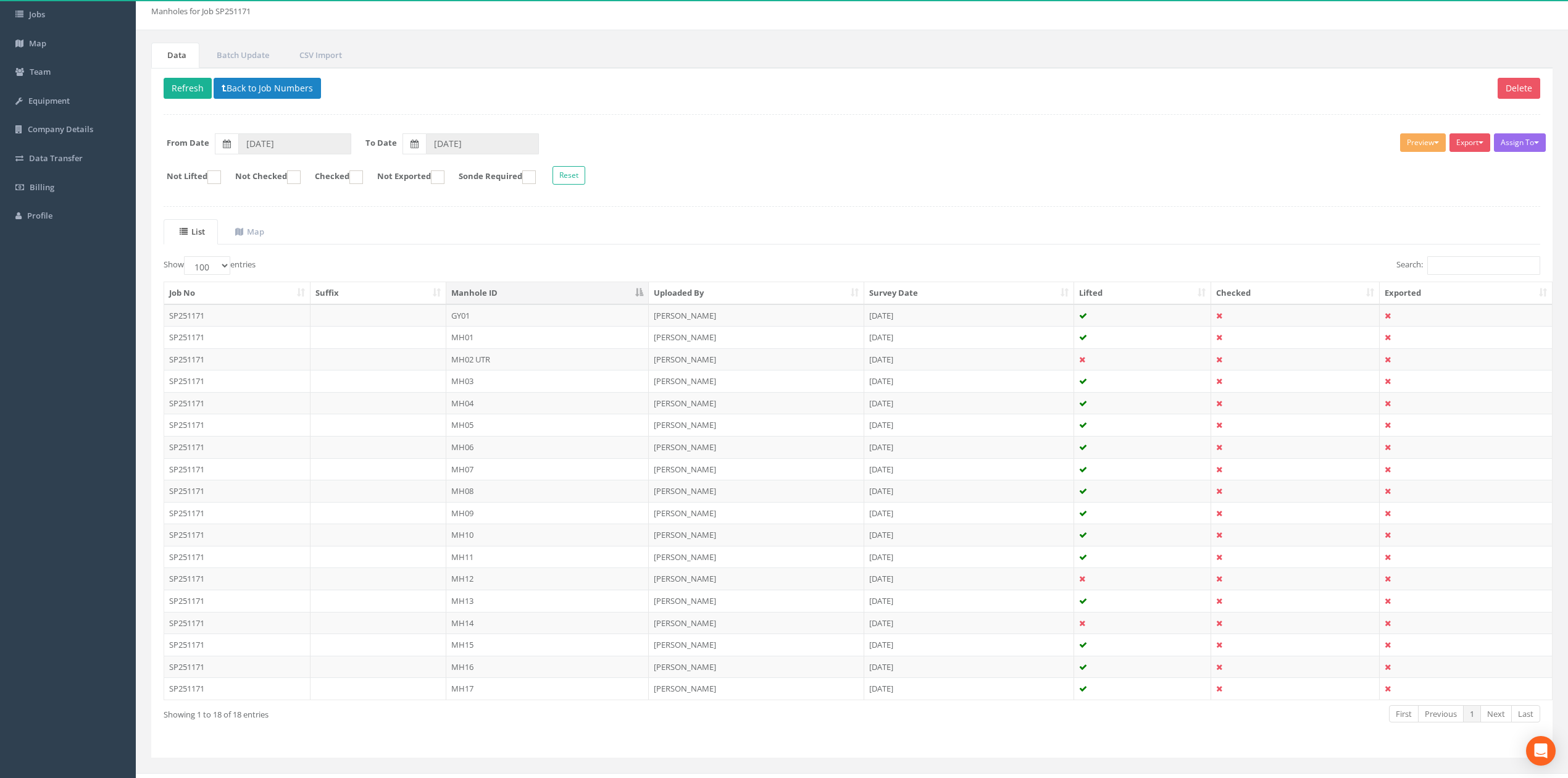
click at [477, 242] on ul "List Map" at bounding box center [851, 232] width 1376 height 25
click at [682, 228] on ul "List Map" at bounding box center [851, 232] width 1376 height 25
click at [606, 228] on ul "List Map" at bounding box center [851, 232] width 1376 height 25
